Goal: Task Accomplishment & Management: Use online tool/utility

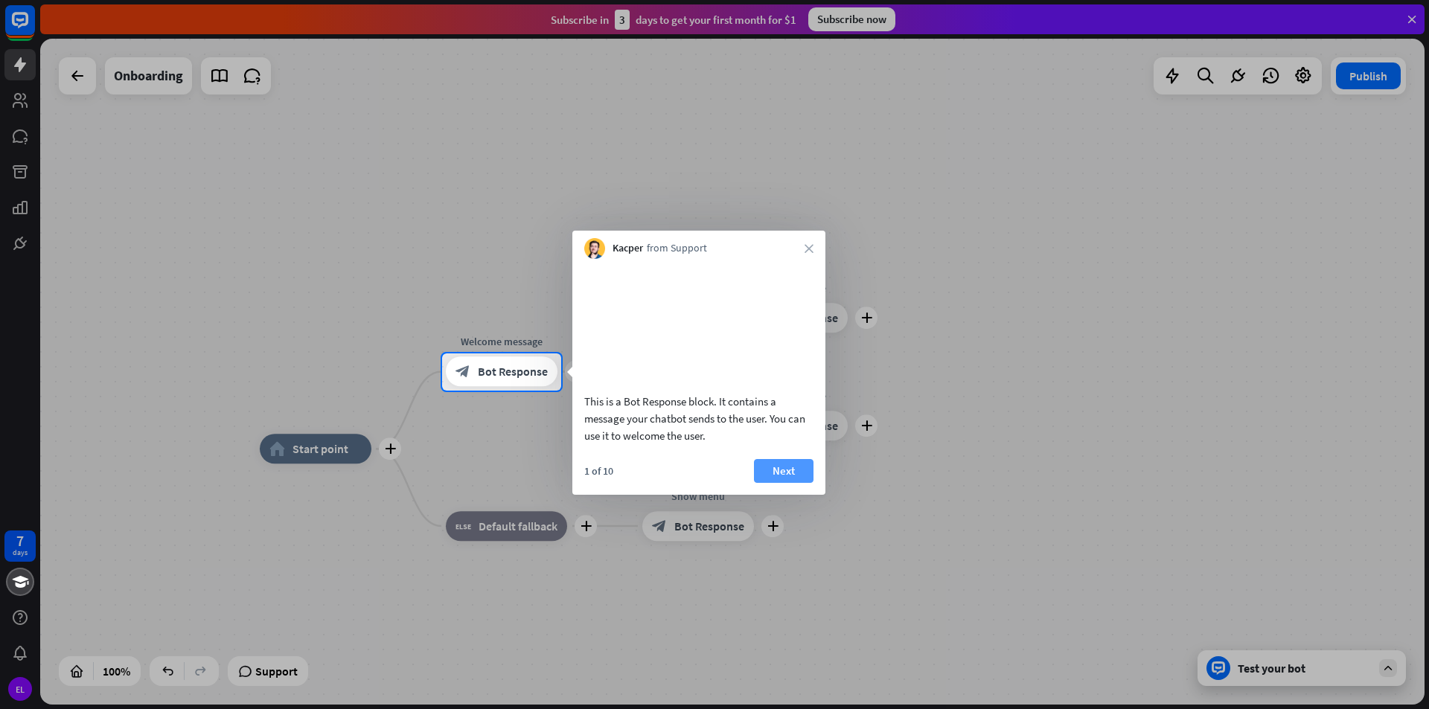
click at [793, 481] on button "Next" at bounding box center [784, 471] width 60 height 24
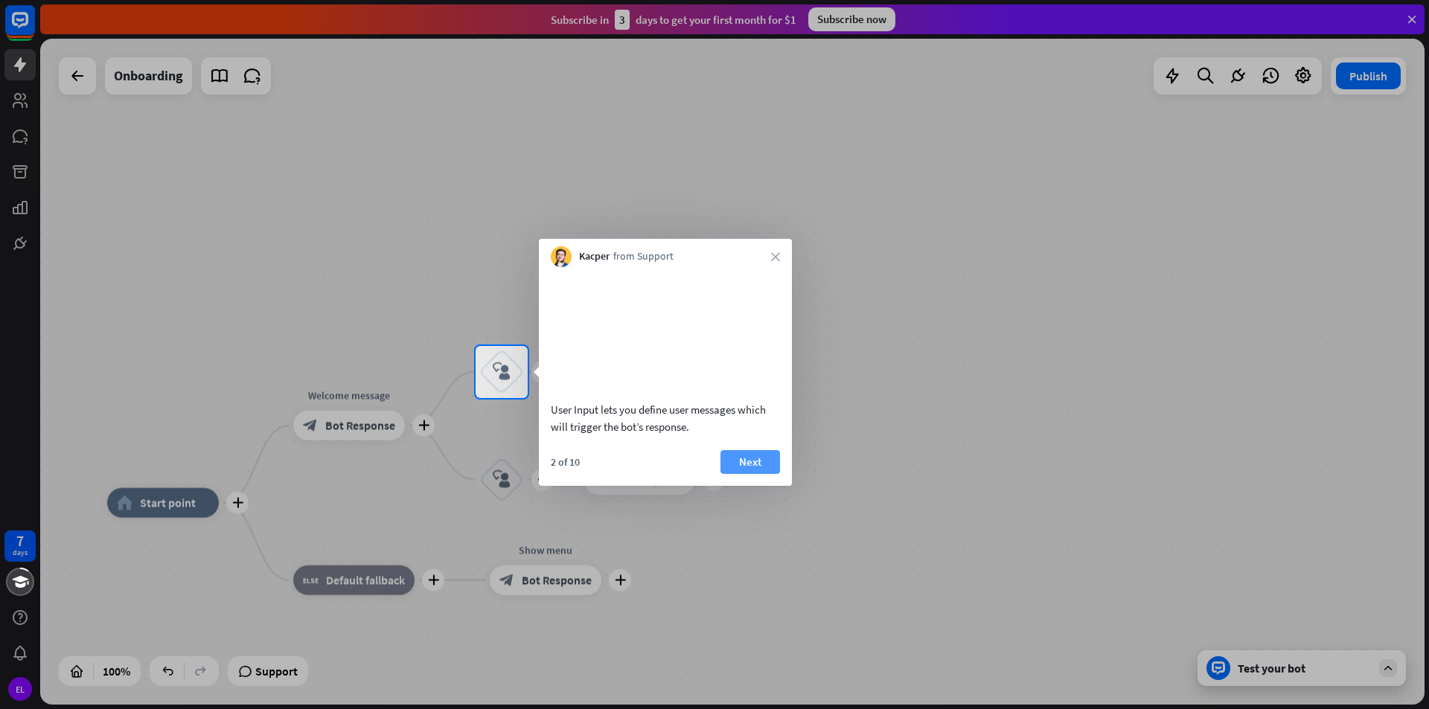
click at [770, 474] on button "Next" at bounding box center [750, 462] width 60 height 24
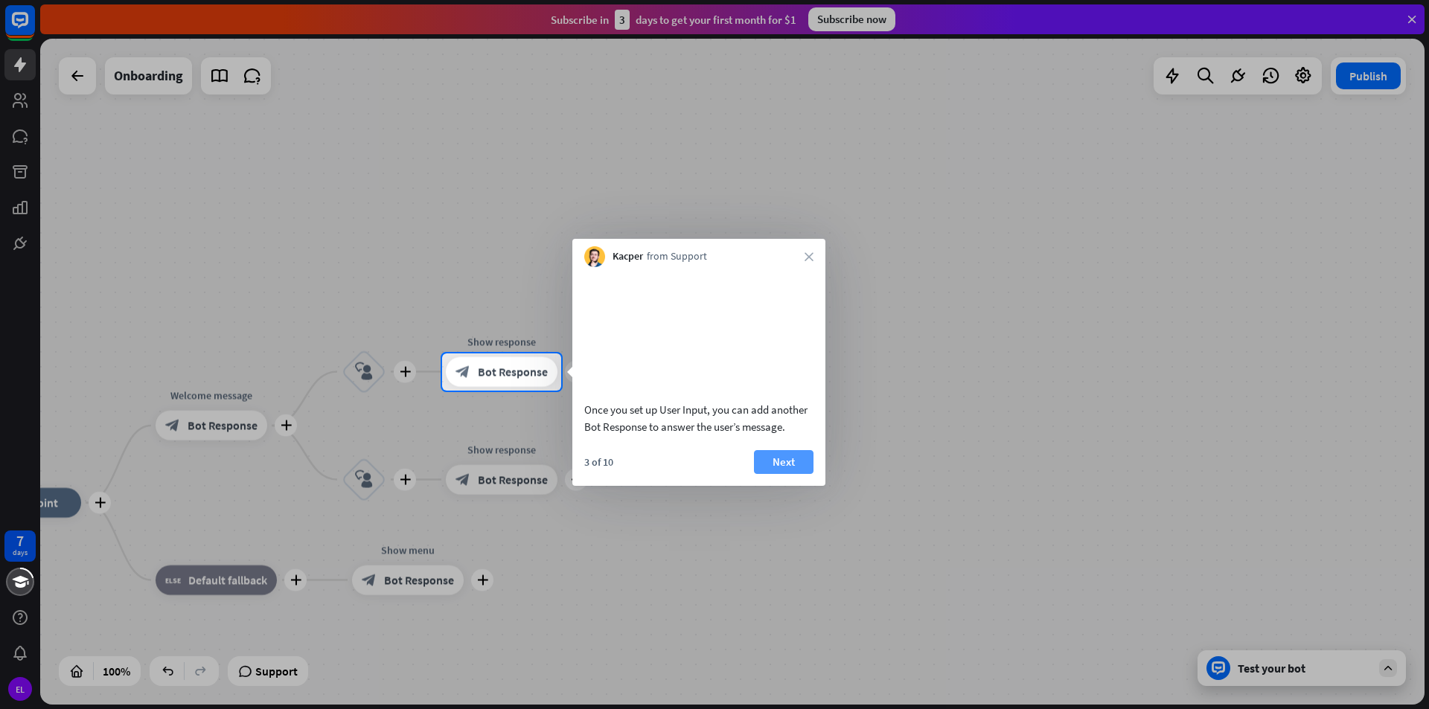
click at [792, 474] on button "Next" at bounding box center [784, 462] width 60 height 24
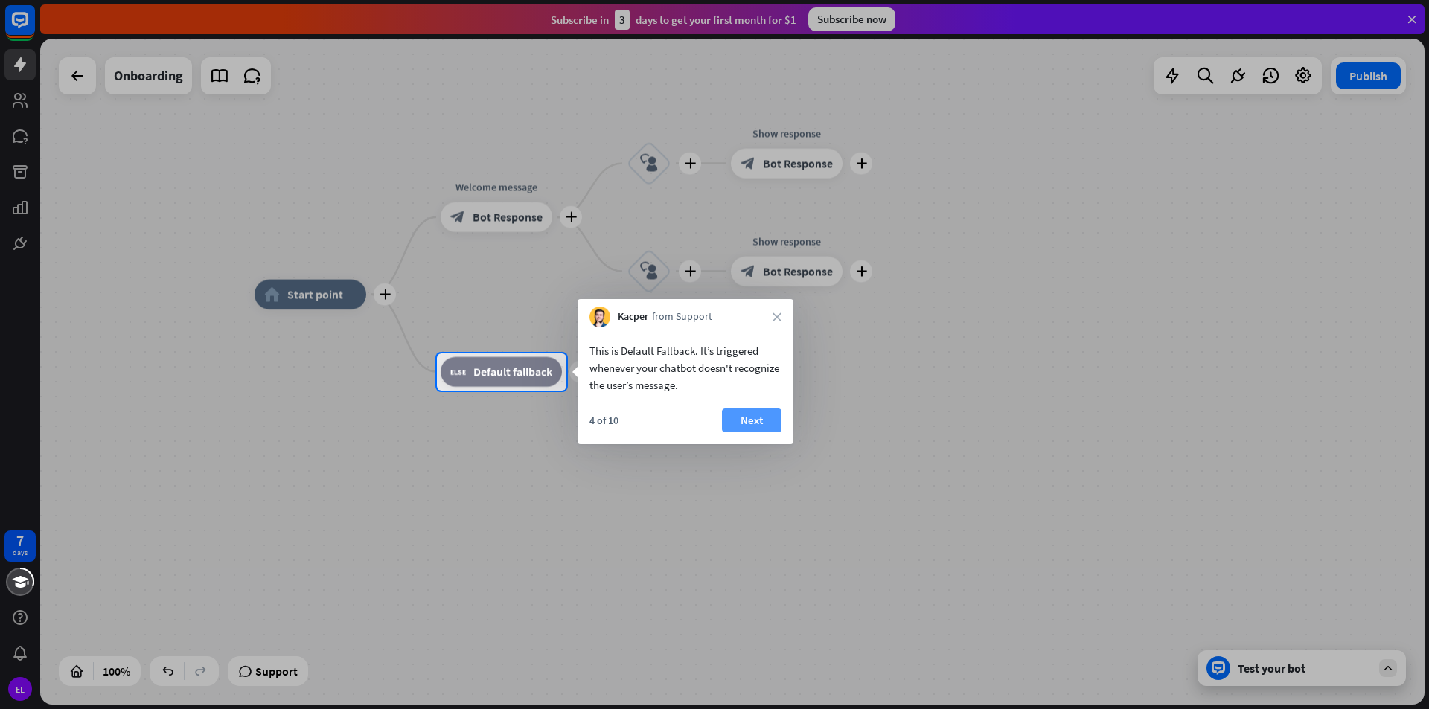
click at [742, 414] on button "Next" at bounding box center [752, 421] width 60 height 24
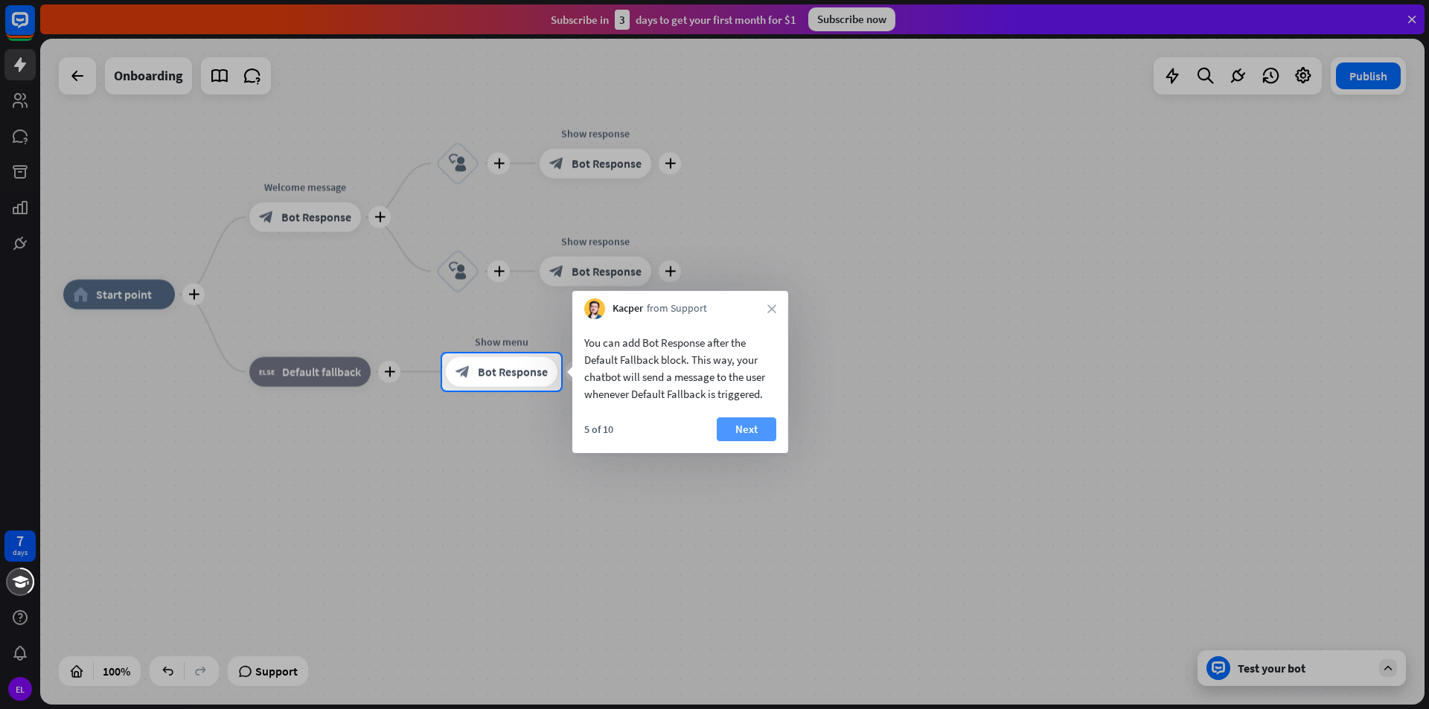
click at [748, 430] on button "Next" at bounding box center [747, 429] width 60 height 24
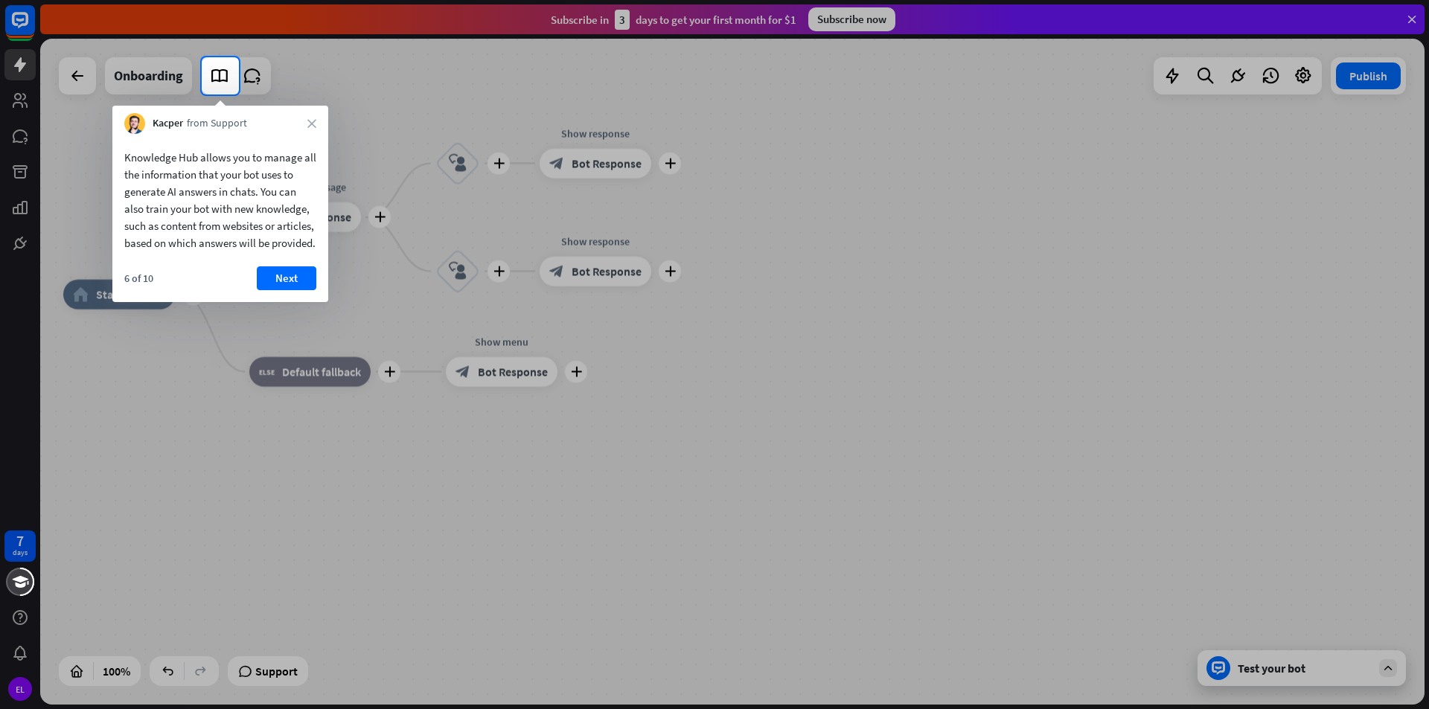
click at [289, 290] on button "Next" at bounding box center [287, 278] width 60 height 24
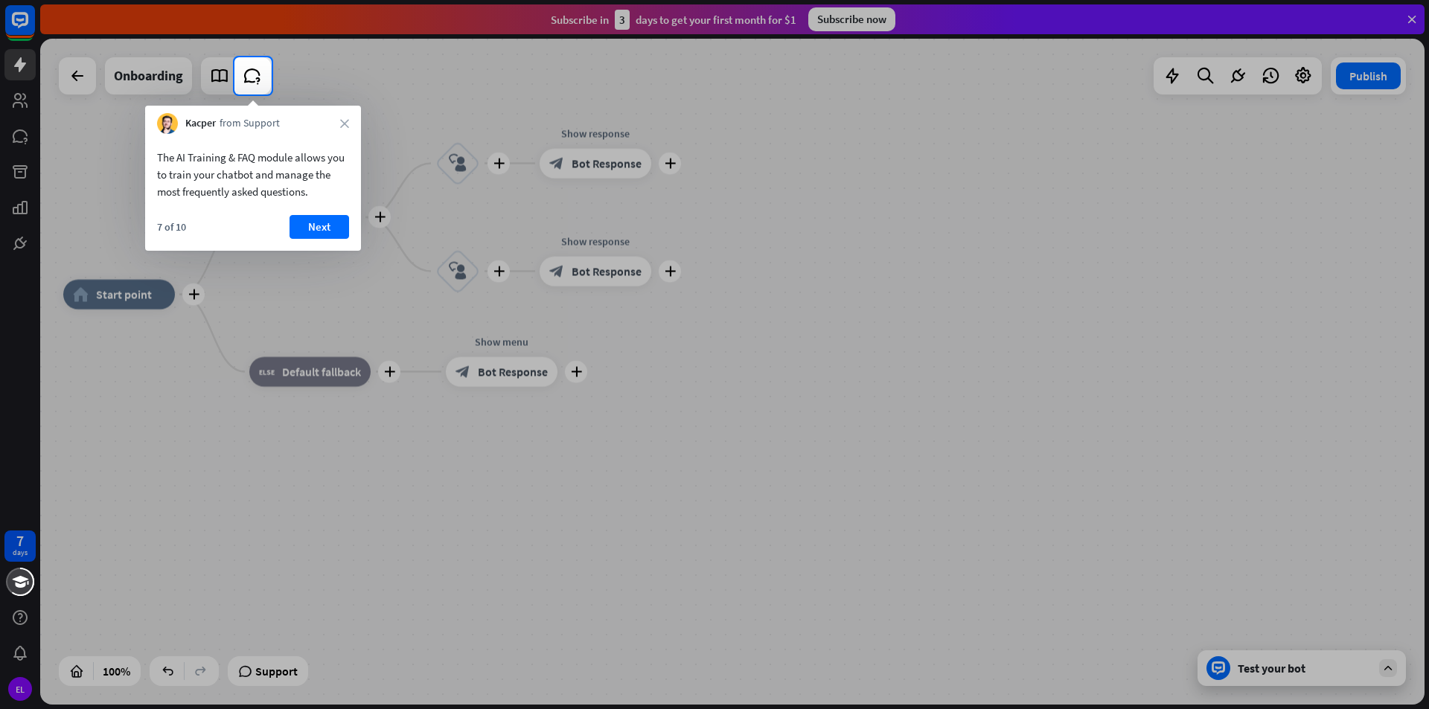
click at [318, 239] on div "7 of 10 Next" at bounding box center [253, 233] width 216 height 36
click at [324, 234] on button "Next" at bounding box center [319, 227] width 60 height 24
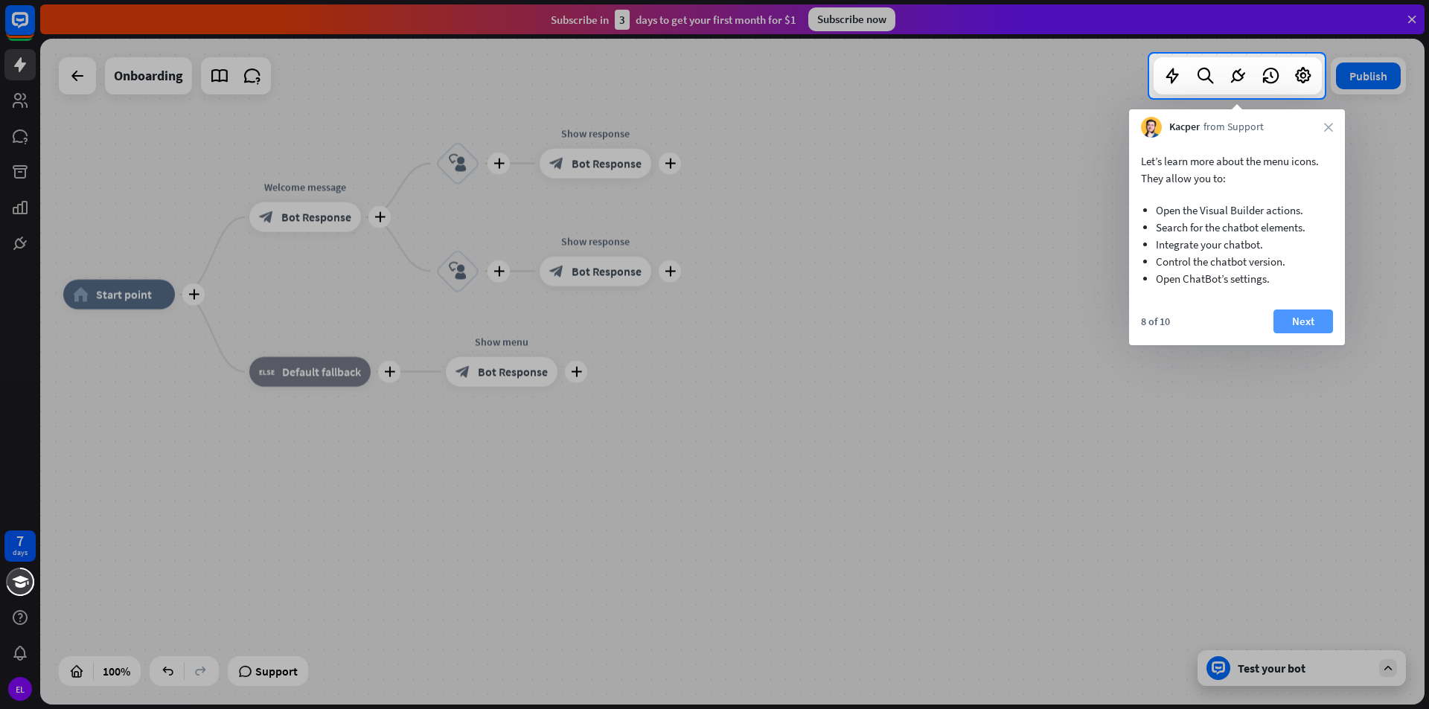
click at [1275, 320] on button "Next" at bounding box center [1303, 322] width 60 height 24
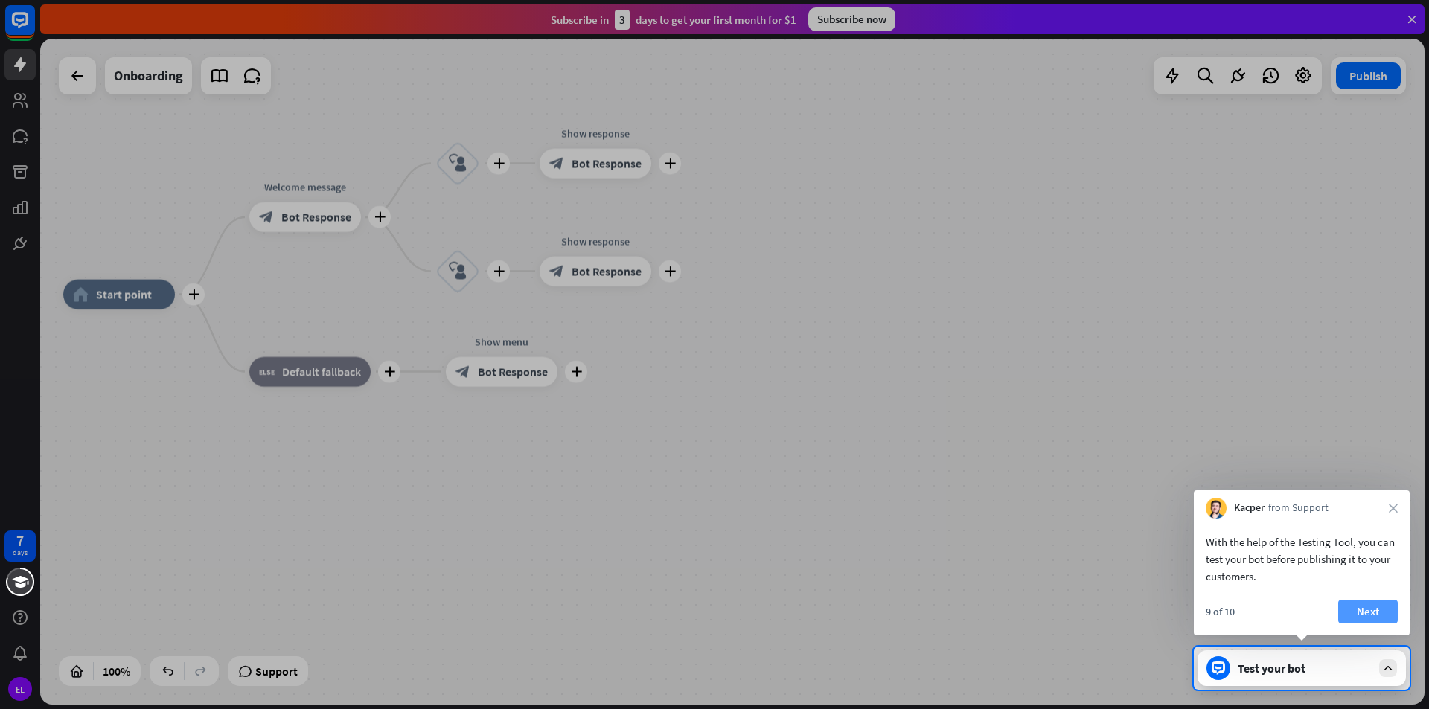
click at [1376, 615] on button "Next" at bounding box center [1368, 612] width 60 height 24
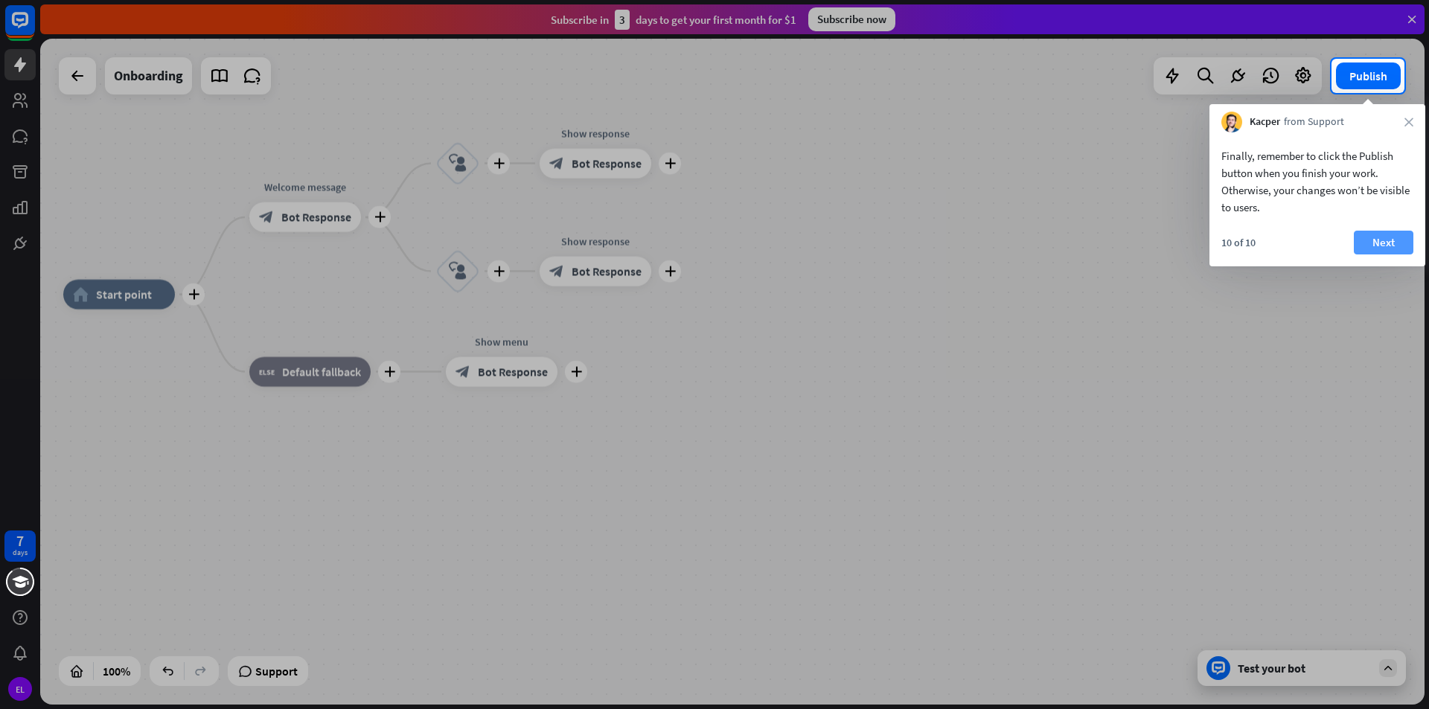
click at [1390, 241] on button "Next" at bounding box center [1384, 243] width 60 height 24
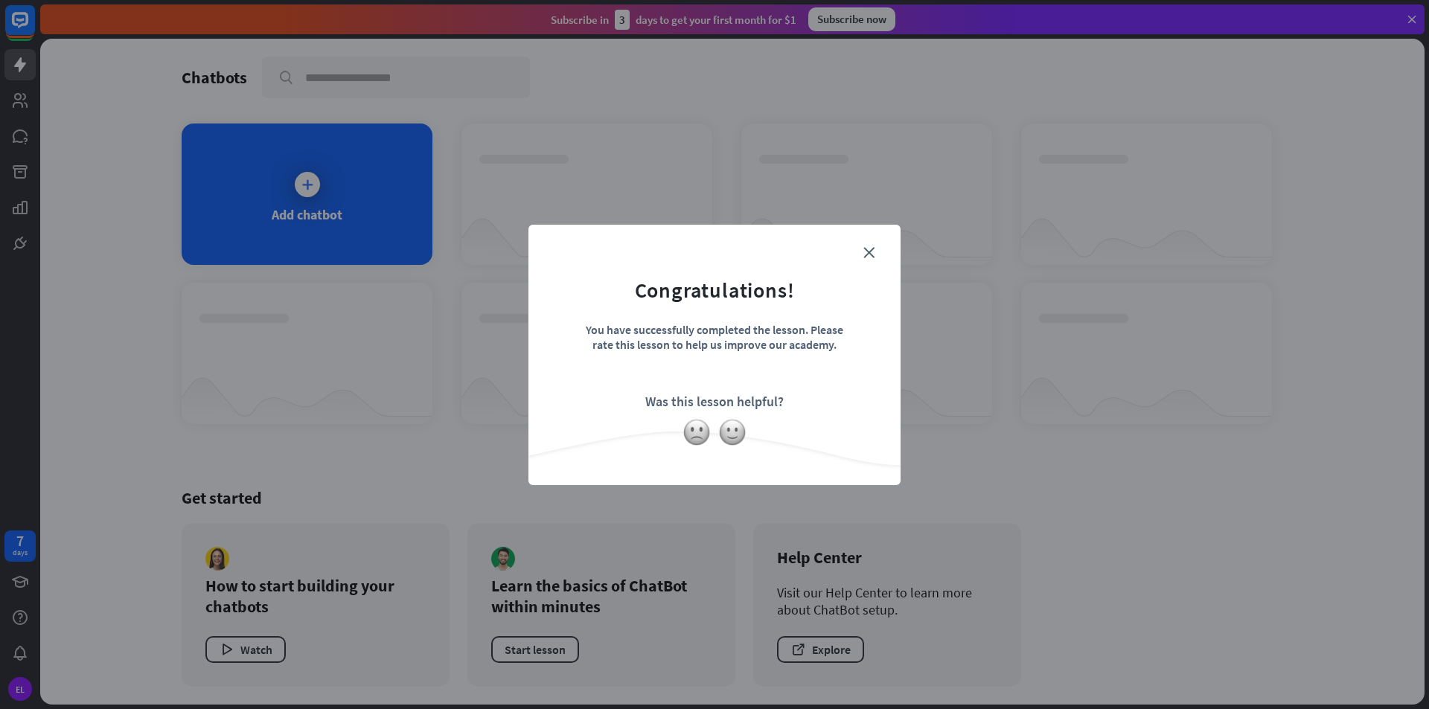
click at [728, 446] on div "close Congratulations! You have successfully completed the lesson. Please rate …" at bounding box center [714, 355] width 372 height 260
click at [728, 436] on img at bounding box center [732, 432] width 28 height 28
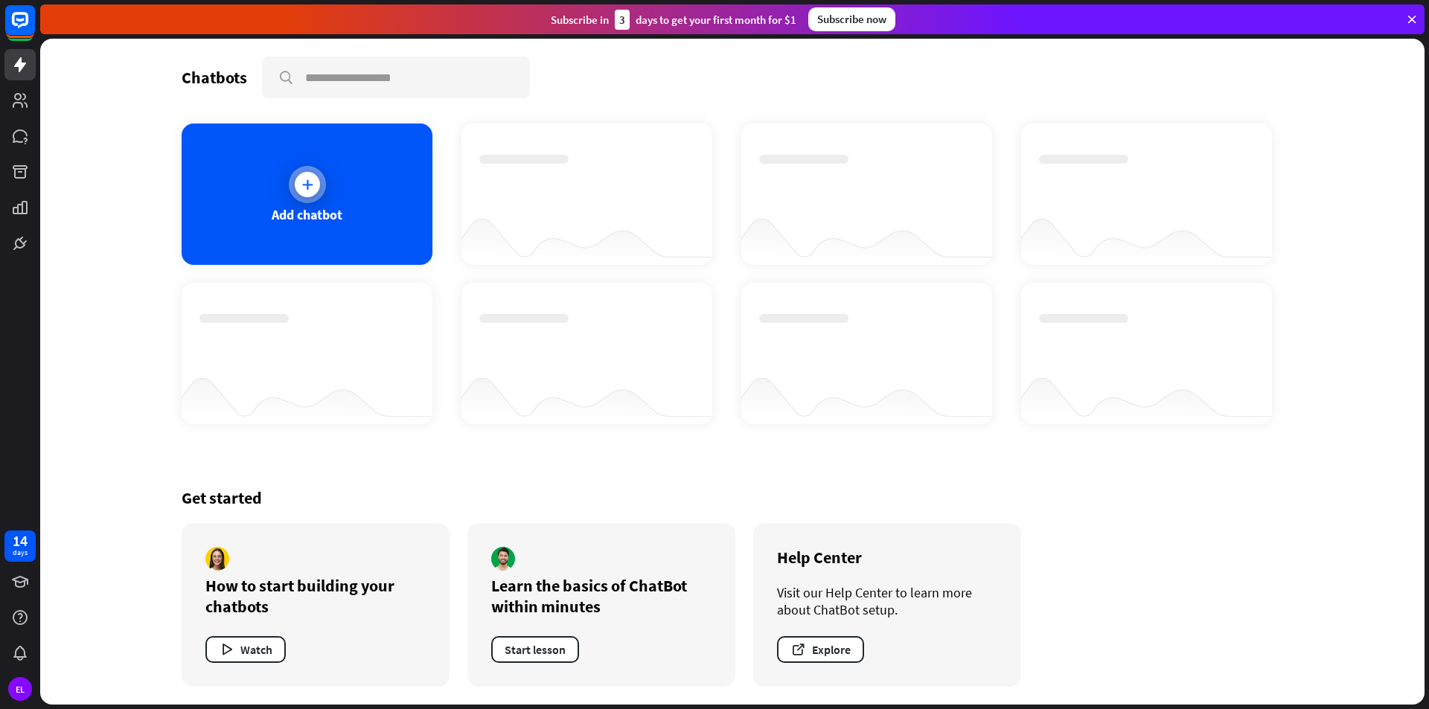
click at [339, 193] on div "Add chatbot" at bounding box center [307, 194] width 251 height 141
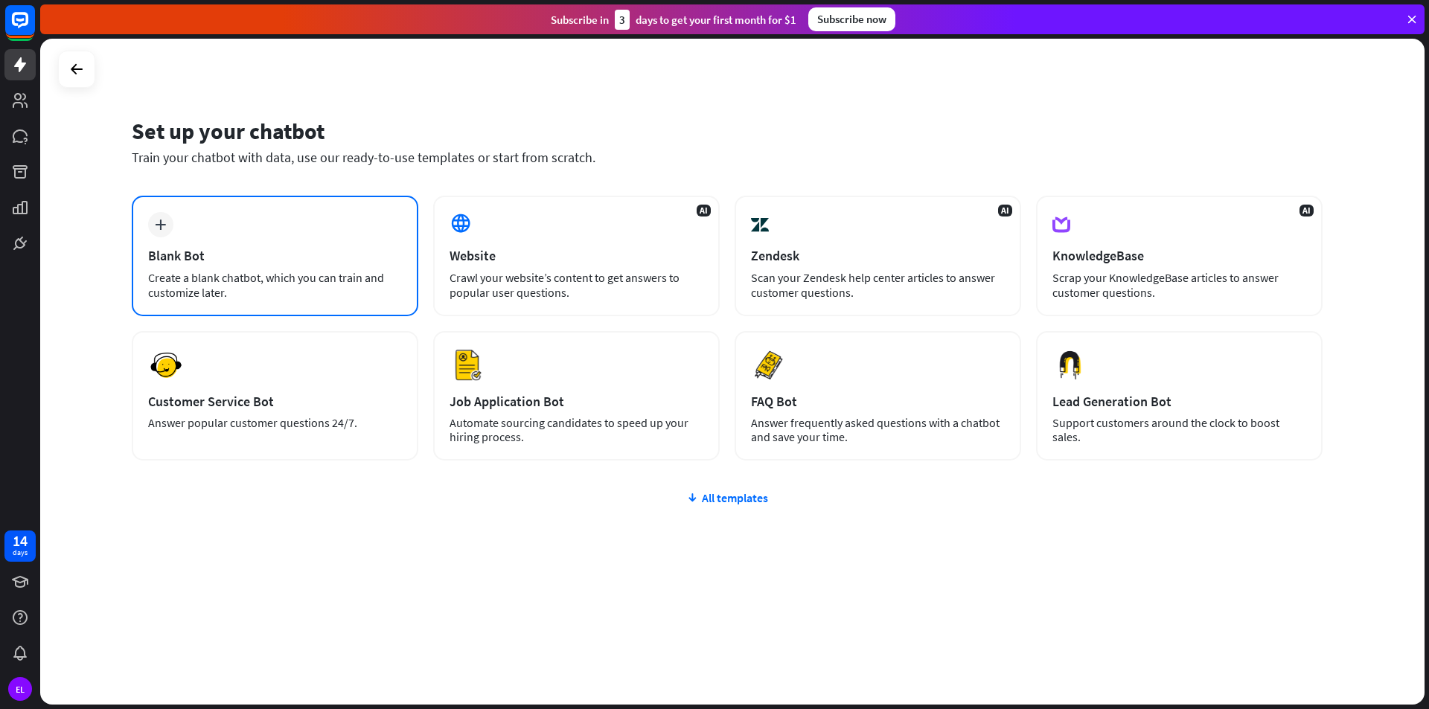
click at [188, 223] on div "plus Blank Bot Create a blank chatbot, which you can train and customize later." at bounding box center [275, 256] width 286 height 121
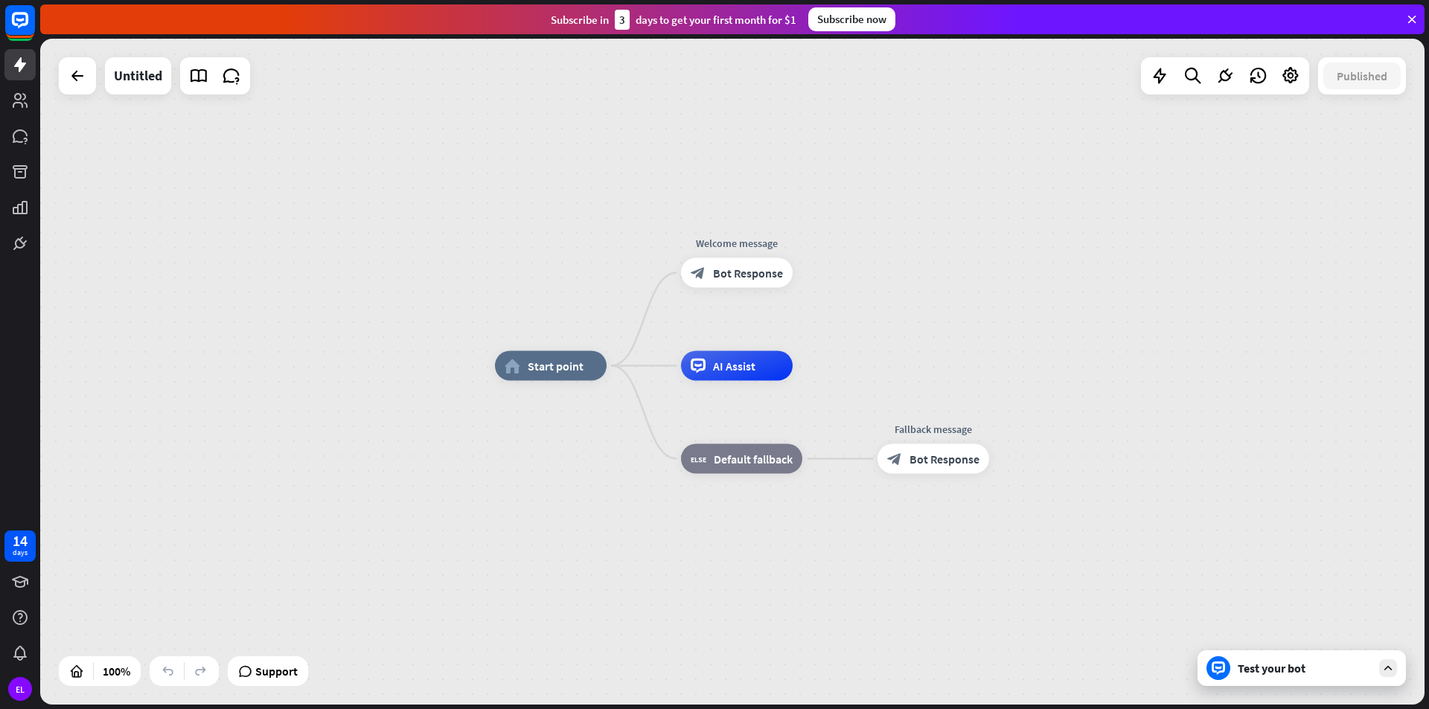
drag, startPoint x: 1208, startPoint y: 154, endPoint x: 1386, endPoint y: 149, distance: 177.9
click at [1386, 149] on div "home_2 Start point Welcome message block_bot_response Bot Response AI Assist bl…" at bounding box center [732, 372] width 1384 height 666
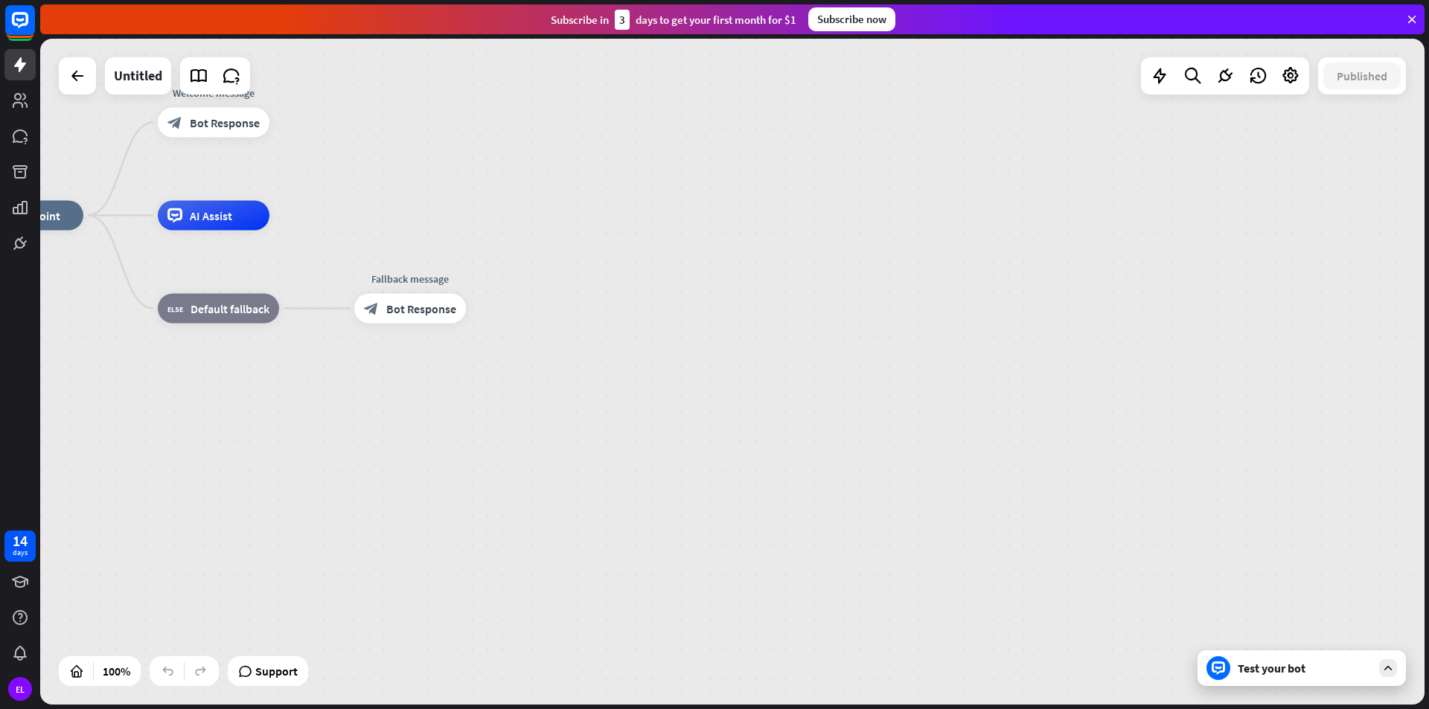
drag, startPoint x: 0, startPoint y: 150, endPoint x: 0, endPoint y: 107, distance: 43.2
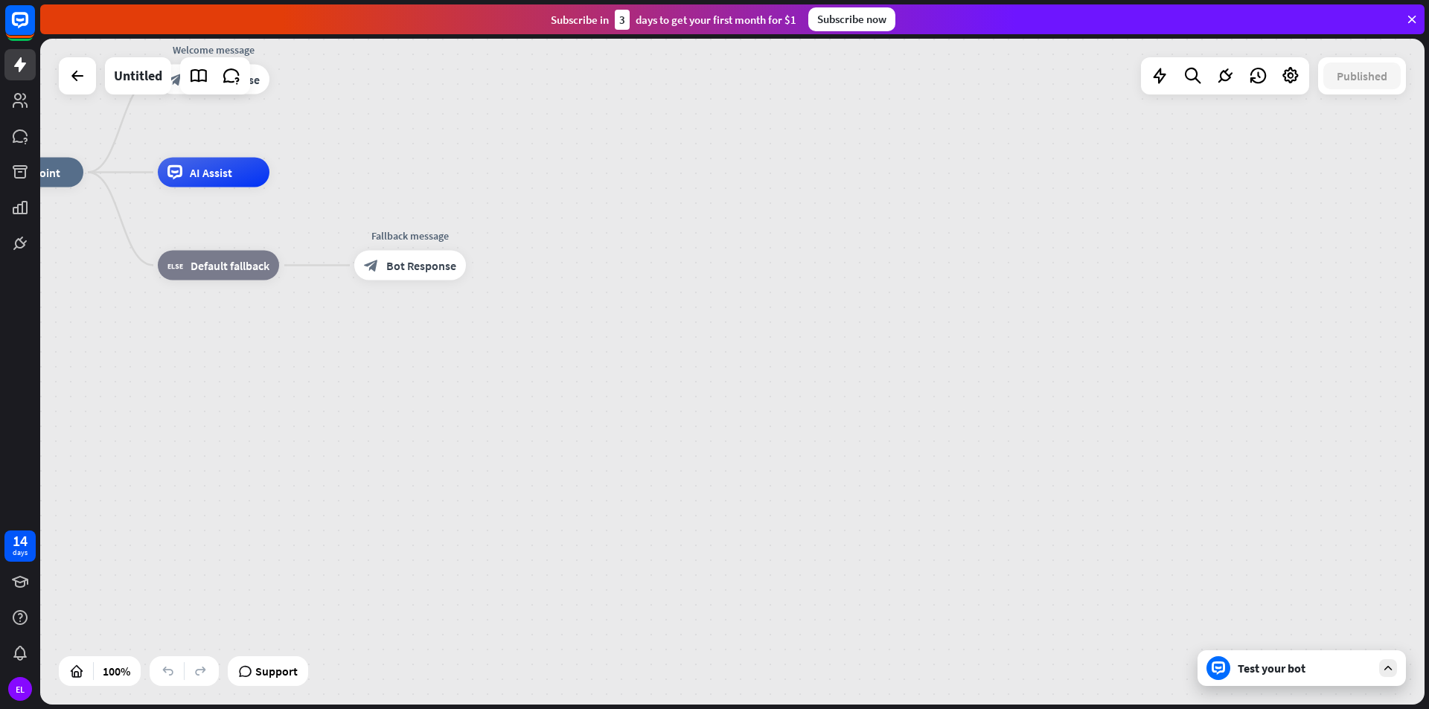
drag, startPoint x: 0, startPoint y: 107, endPoint x: 1010, endPoint y: 172, distance: 1012.6
click at [1010, 173] on div "home_2 Start point Welcome message block_bot_response Bot Response AI Assist bl…" at bounding box center [664, 506] width 1384 height 666
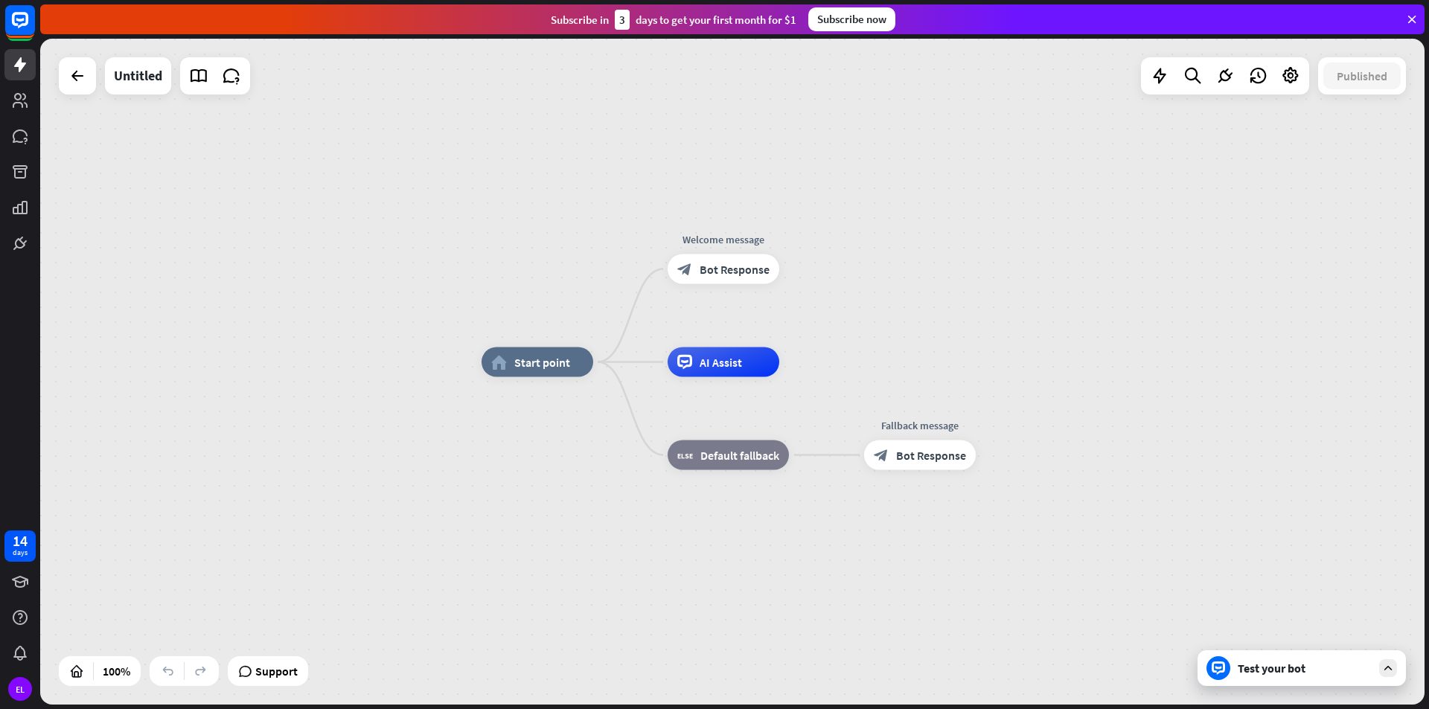
drag, startPoint x: 650, startPoint y: 196, endPoint x: 1159, endPoint y: 385, distance: 543.9
click at [1159, 385] on div "home_2 Start point Welcome message block_bot_response Bot Response AI Assist bl…" at bounding box center [1173, 695] width 1384 height 666
click at [1227, 671] on div at bounding box center [1218, 668] width 24 height 24
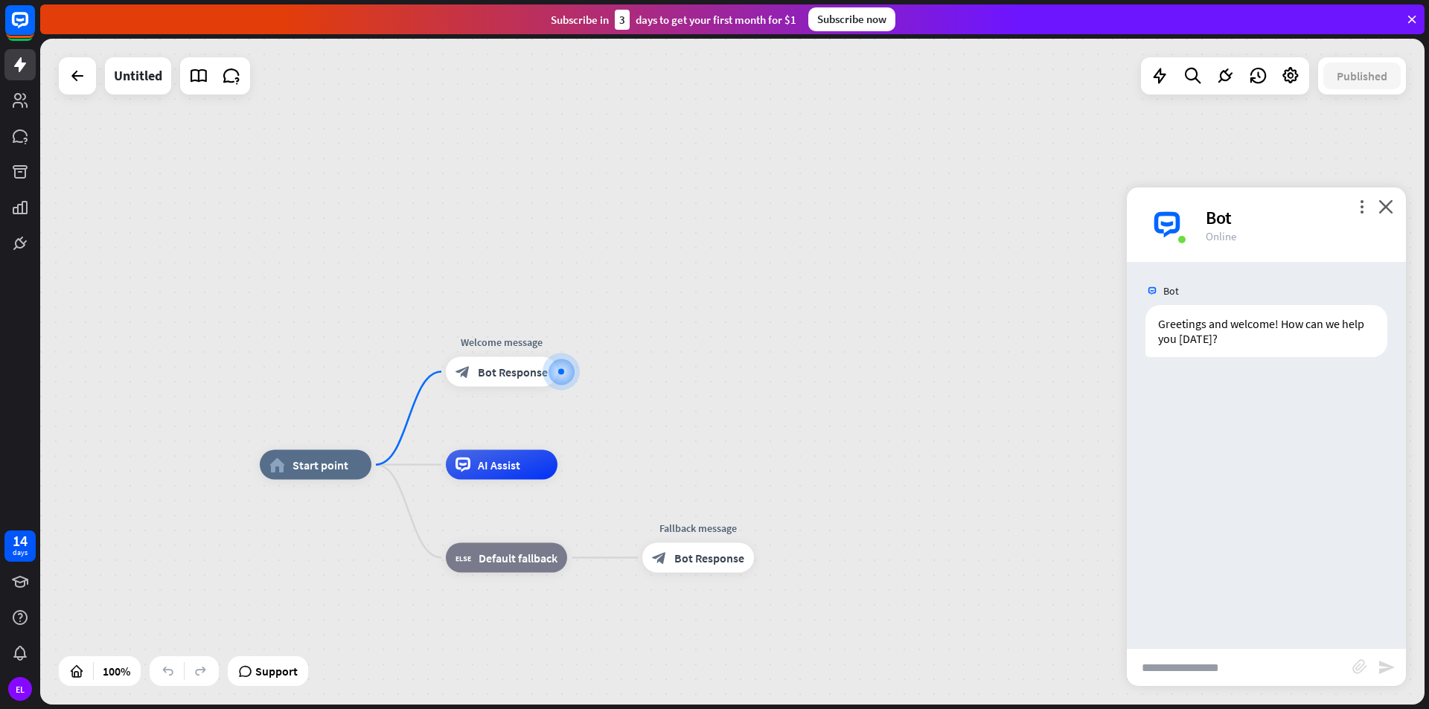
click at [938, 301] on div "home_2 Start point Welcome message block_bot_response Bot Response AI Assist bl…" at bounding box center [732, 372] width 1384 height 666
click at [674, 555] on span "Bot Response" at bounding box center [709, 558] width 70 height 15
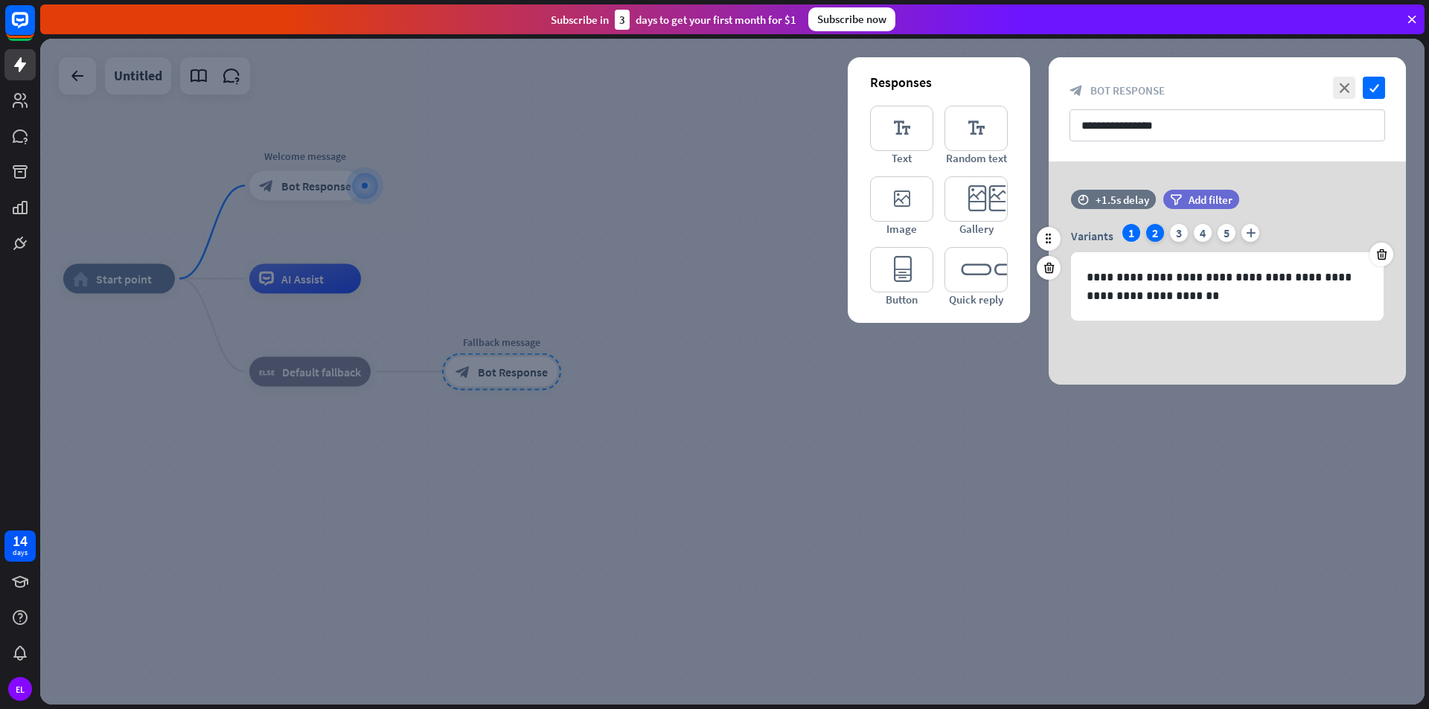
click at [1154, 233] on div "2" at bounding box center [1155, 233] width 18 height 18
click at [1172, 233] on div "3" at bounding box center [1179, 233] width 18 height 18
click at [1208, 234] on div "4" at bounding box center [1203, 233] width 18 height 18
click at [1225, 233] on div "5" at bounding box center [1226, 233] width 18 height 18
click at [1174, 232] on div "3" at bounding box center [1179, 233] width 18 height 18
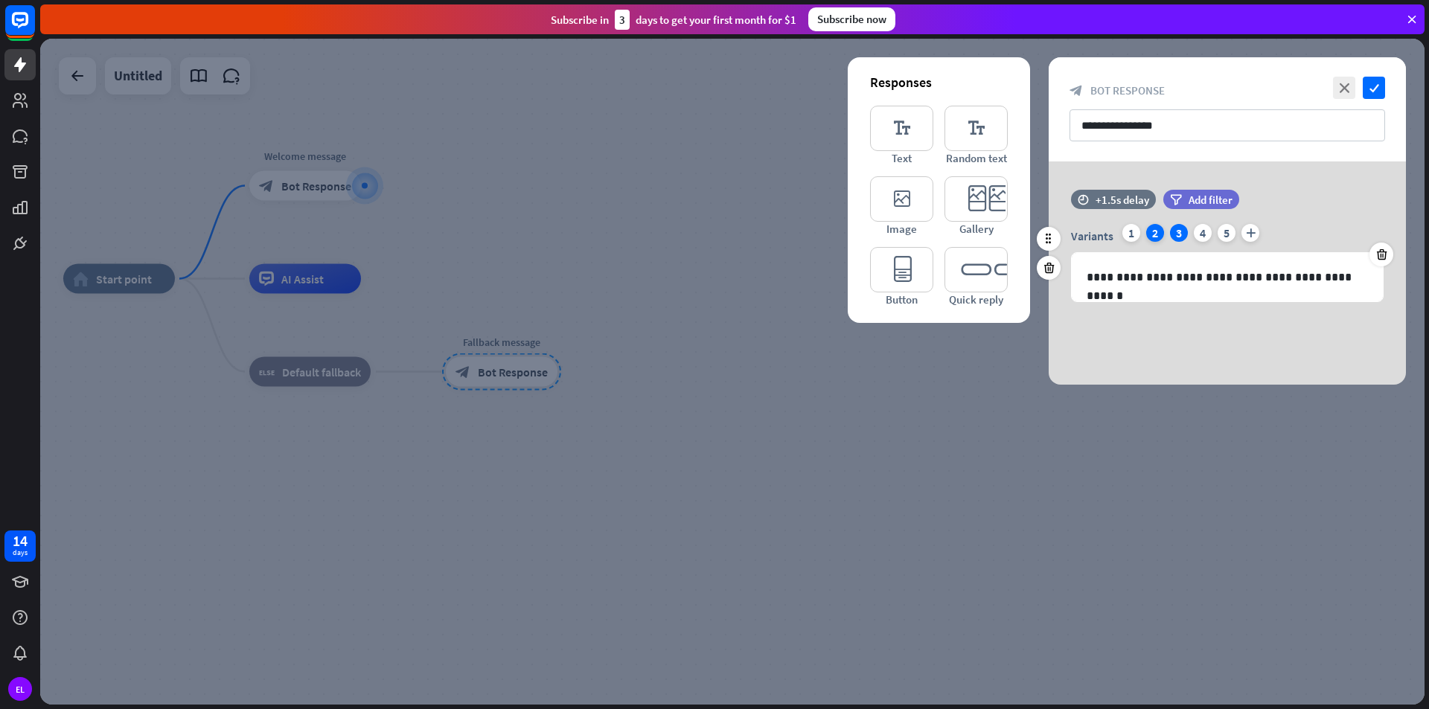
click at [1156, 231] on div "2" at bounding box center [1155, 233] width 18 height 18
click at [1129, 229] on div "1" at bounding box center [1131, 233] width 18 height 18
click at [1205, 226] on div "4" at bounding box center [1203, 233] width 18 height 18
click at [1235, 237] on div "Variants 1 2 3 4 5 plus" at bounding box center [1227, 236] width 313 height 24
click at [1229, 230] on div "5" at bounding box center [1226, 233] width 18 height 18
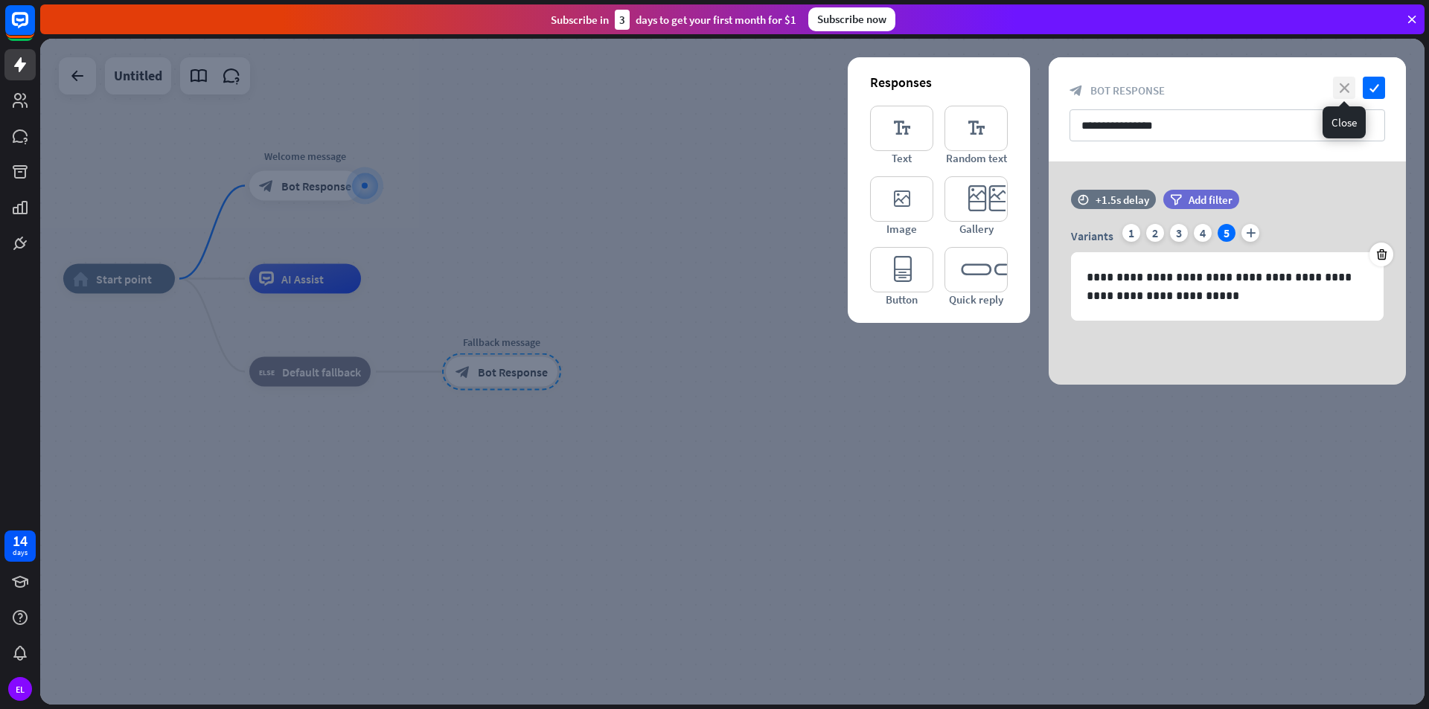
click at [1338, 84] on icon "close" at bounding box center [1344, 88] width 22 height 22
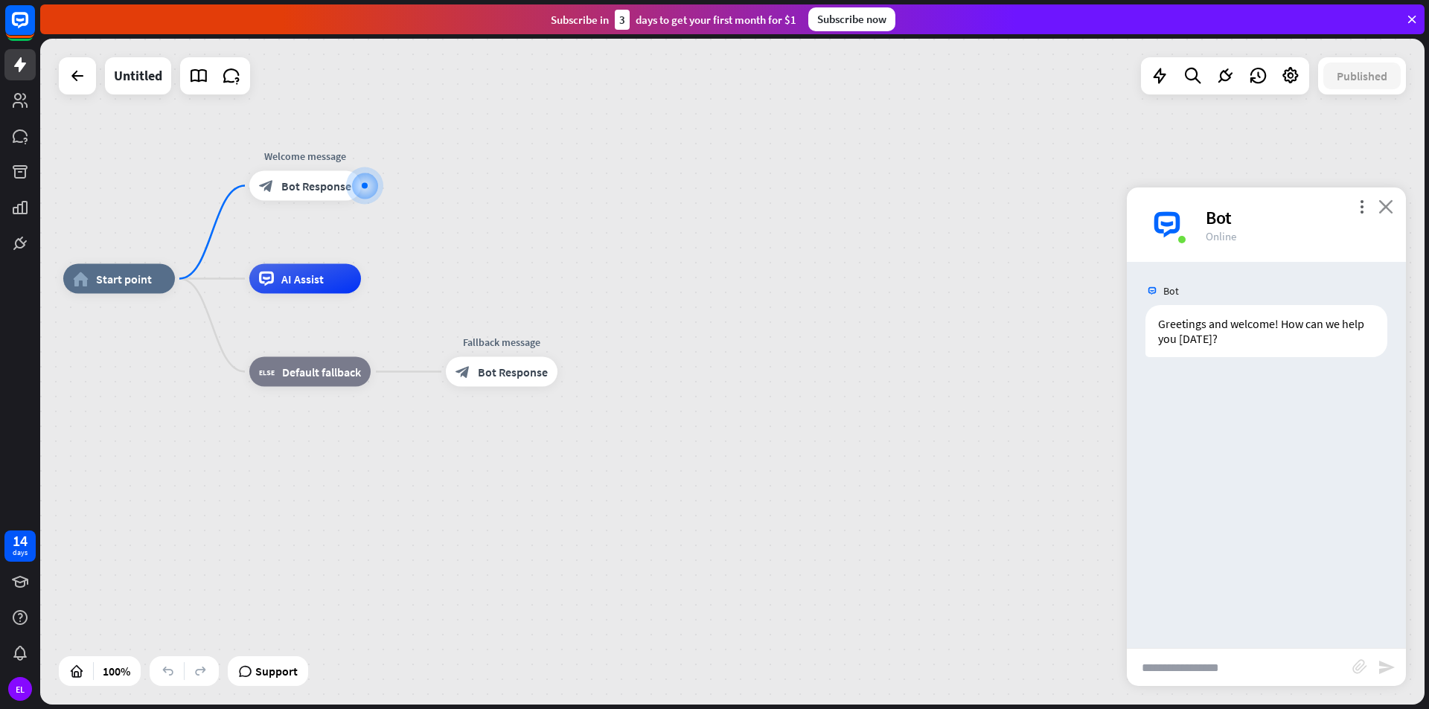
click at [1391, 207] on icon "close" at bounding box center [1385, 206] width 15 height 14
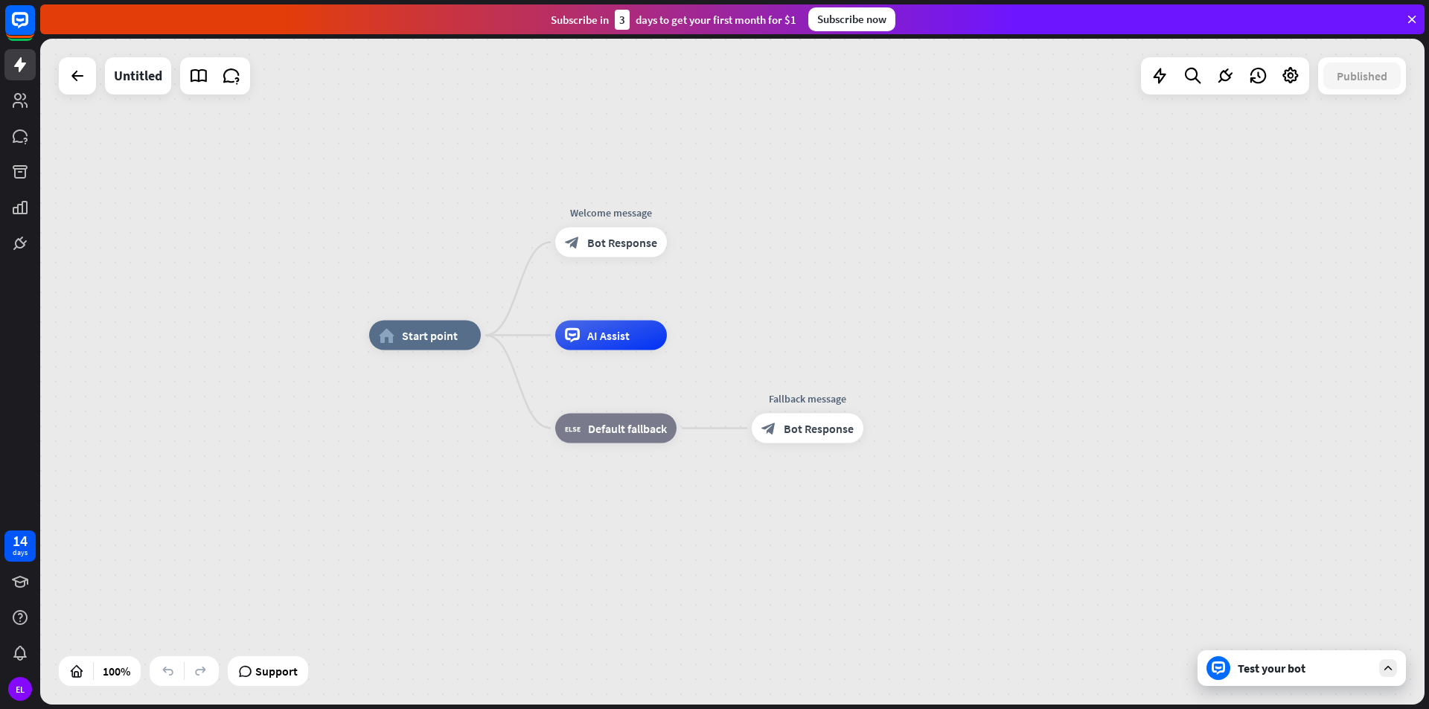
drag, startPoint x: 794, startPoint y: 347, endPoint x: 1100, endPoint y: 403, distance: 311.0
click at [1100, 403] on div "home_2 Start point Welcome message block_bot_response Bot Response AI Assist bl…" at bounding box center [1061, 669] width 1384 height 666
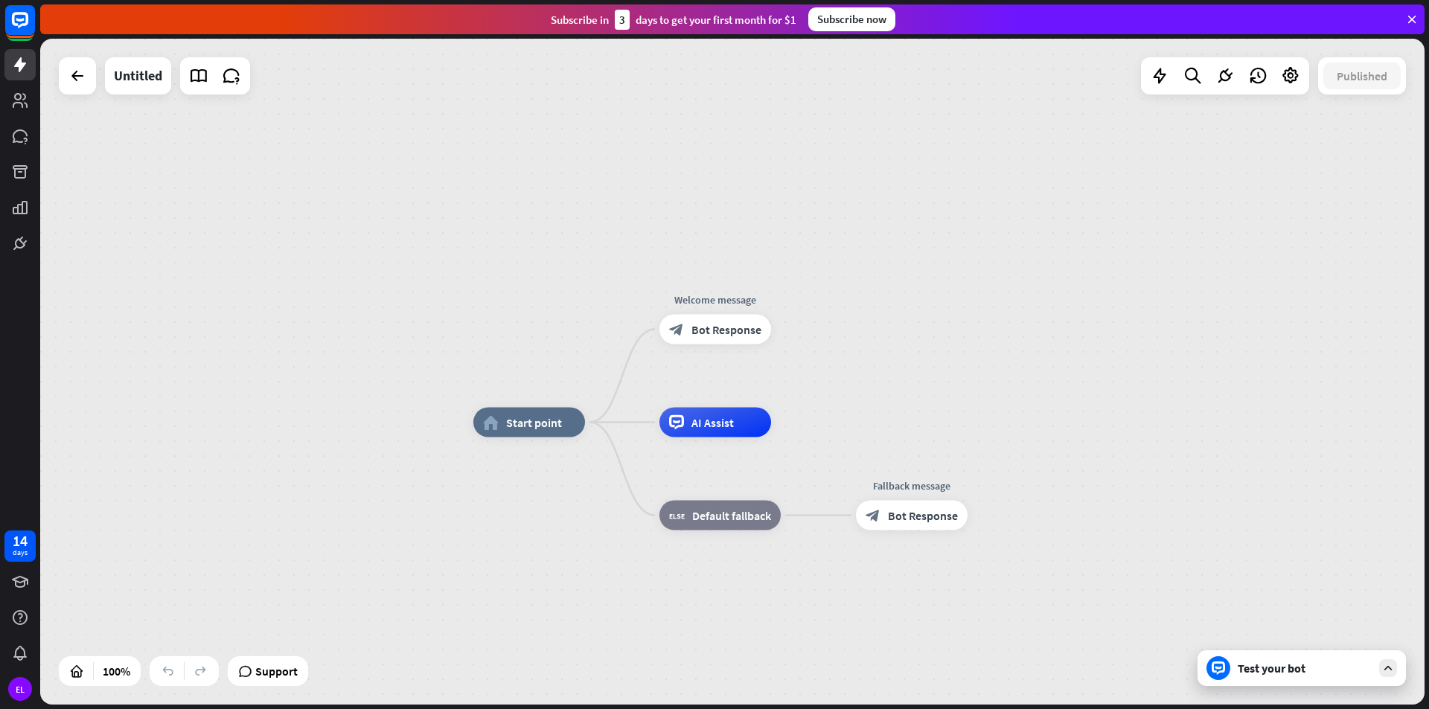
drag, startPoint x: 1100, startPoint y: 401, endPoint x: 1192, endPoint y: 449, distance: 103.8
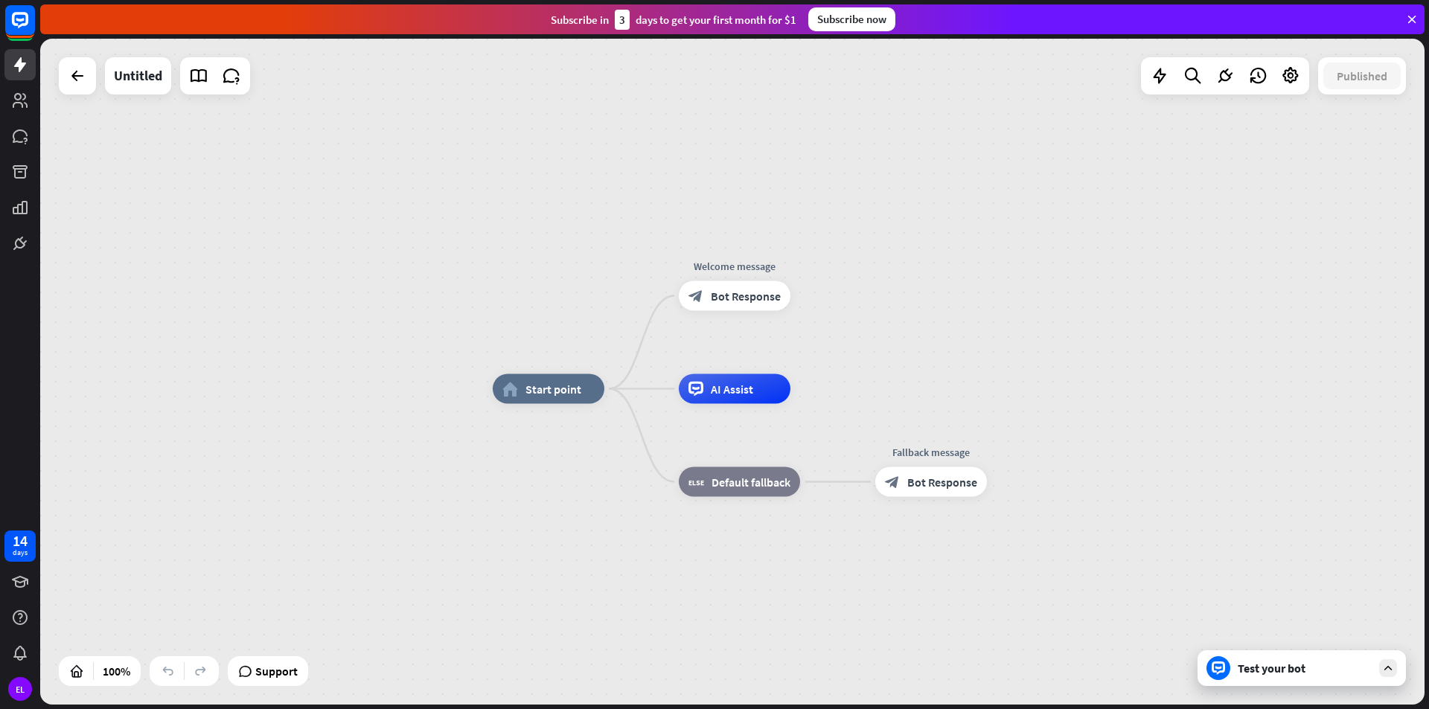
drag, startPoint x: 1025, startPoint y: 377, endPoint x: 1056, endPoint y: 383, distance: 31.8
click at [1056, 383] on div "home_2 Start point Welcome message block_bot_response Bot Response AI Assist bl…" at bounding box center [732, 372] width 1384 height 666
